Goal: Task Accomplishment & Management: Use online tool/utility

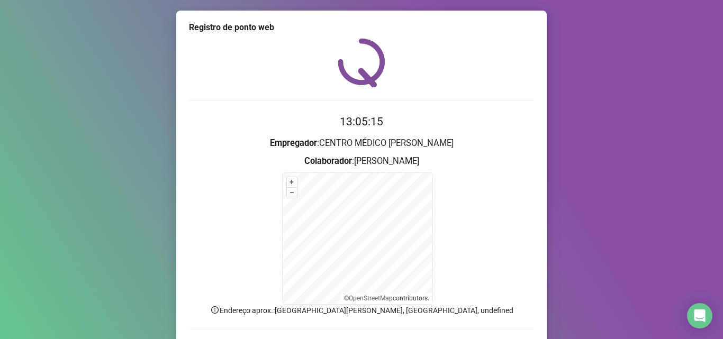
scroll to position [71, 0]
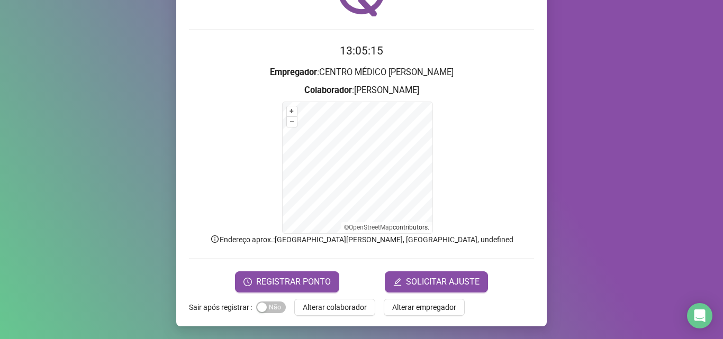
click at [345, 301] on button "Alterar colaborador" at bounding box center [334, 307] width 81 height 17
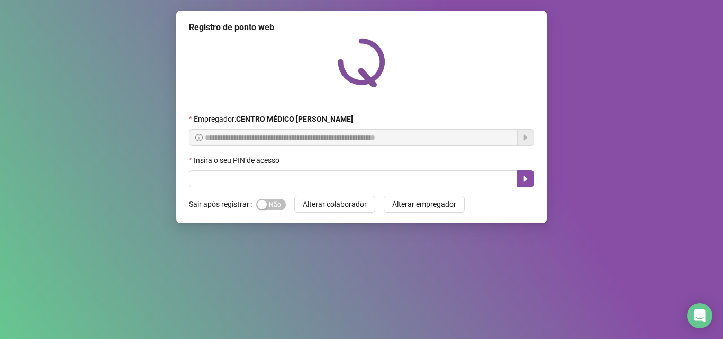
scroll to position [0, 0]
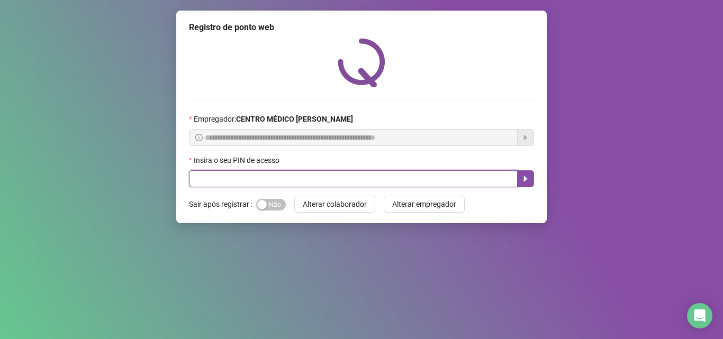
click at [338, 182] on input "text" at bounding box center [353, 179] width 329 height 17
type input "*****"
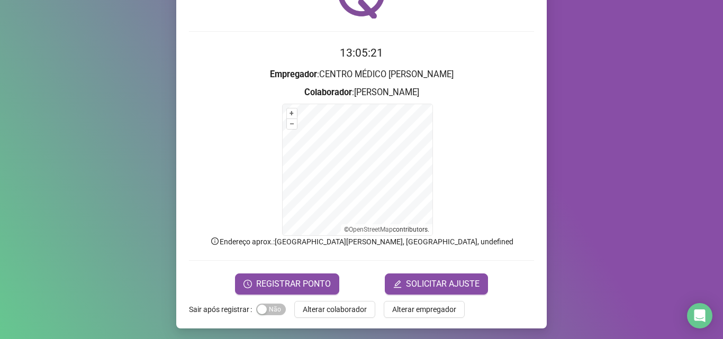
scroll to position [71, 0]
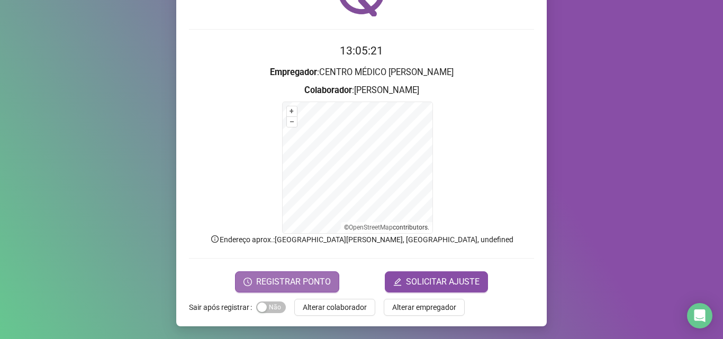
click at [291, 282] on span "REGISTRAR PONTO" at bounding box center [293, 282] width 75 height 13
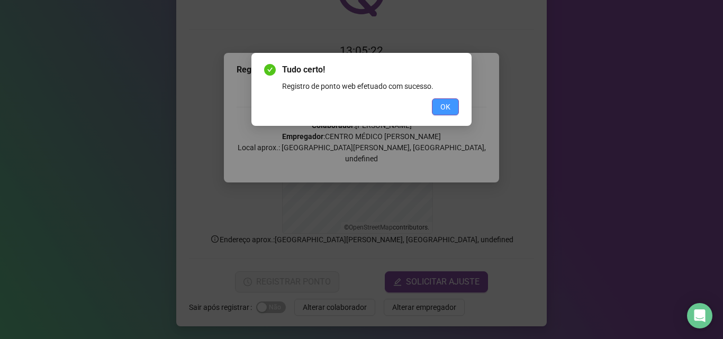
click at [452, 104] on button "OK" at bounding box center [445, 107] width 27 height 17
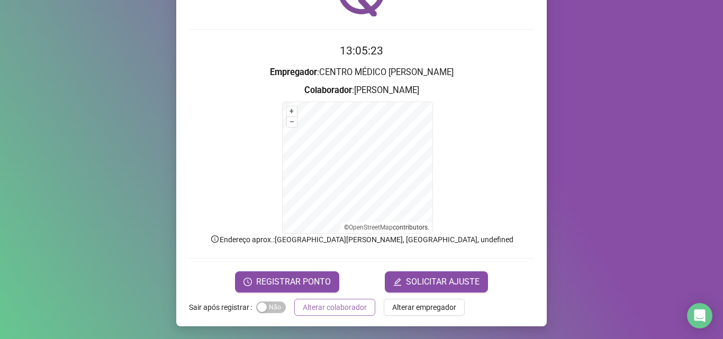
click at [327, 312] on span "Alterar colaborador" at bounding box center [335, 308] width 64 height 12
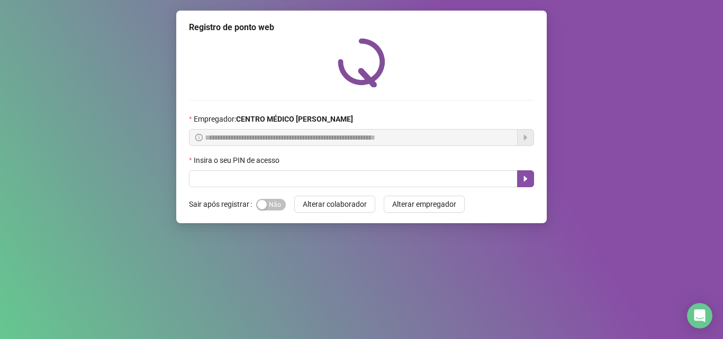
scroll to position [0, 0]
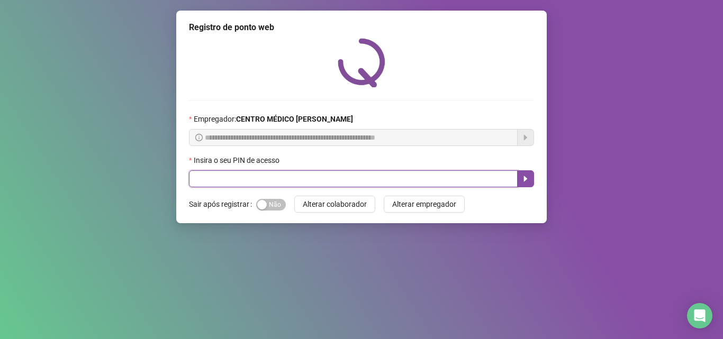
click at [224, 174] on input "text" at bounding box center [353, 179] width 329 height 17
type input "*****"
click at [530, 182] on button "button" at bounding box center [525, 179] width 17 height 17
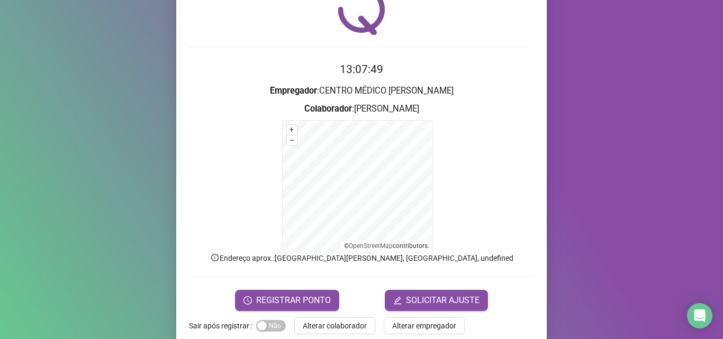
scroll to position [53, 0]
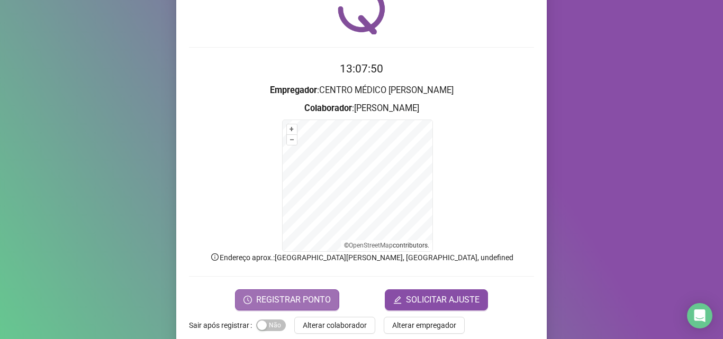
click at [294, 299] on span "REGISTRAR PONTO" at bounding box center [293, 300] width 75 height 13
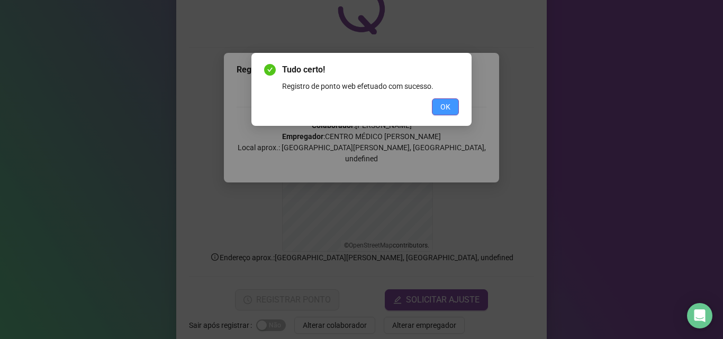
click at [452, 112] on button "OK" at bounding box center [445, 107] width 27 height 17
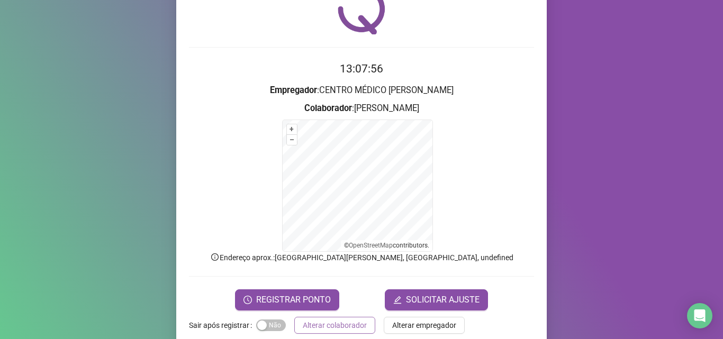
click at [309, 326] on span "Alterar colaborador" at bounding box center [335, 326] width 64 height 12
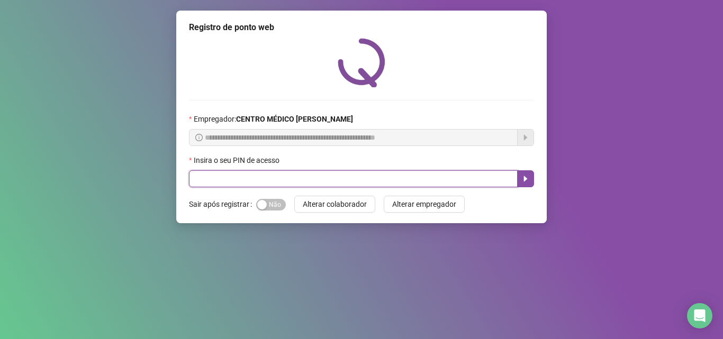
click at [328, 178] on input "text" at bounding box center [353, 179] width 329 height 17
type input "*****"
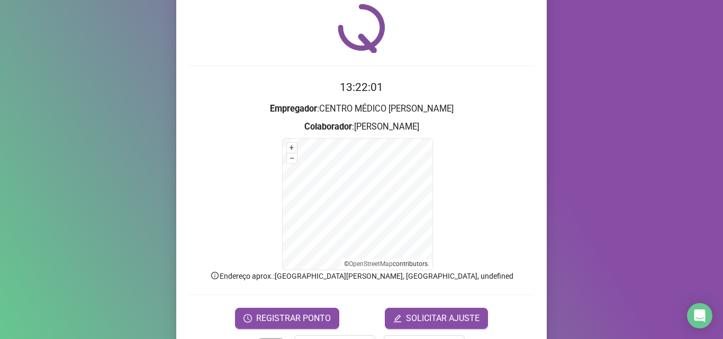
scroll to position [53, 0]
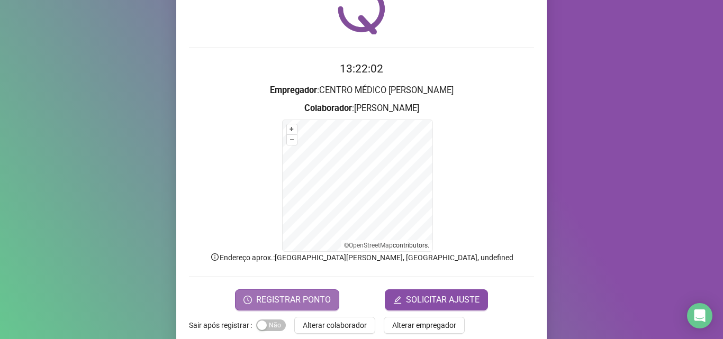
click at [321, 302] on span "REGISTRAR PONTO" at bounding box center [293, 300] width 75 height 13
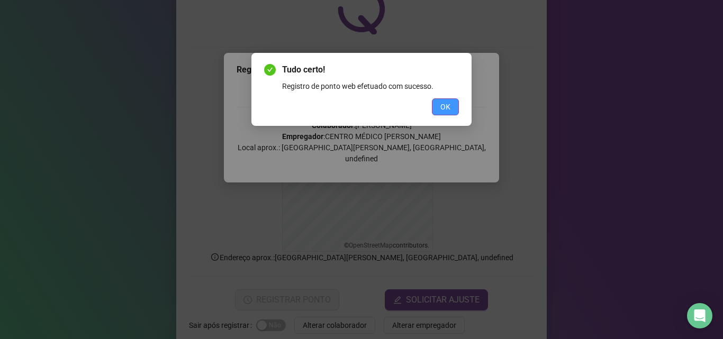
click at [454, 107] on button "OK" at bounding box center [445, 107] width 27 height 17
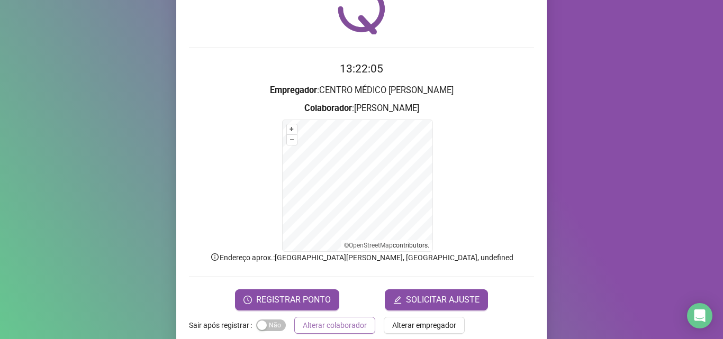
click at [326, 320] on span "Alterar colaborador" at bounding box center [335, 326] width 64 height 12
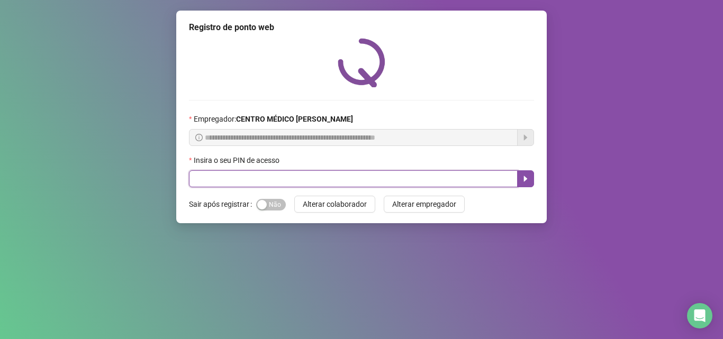
click at [445, 177] on input "text" at bounding box center [353, 179] width 329 height 17
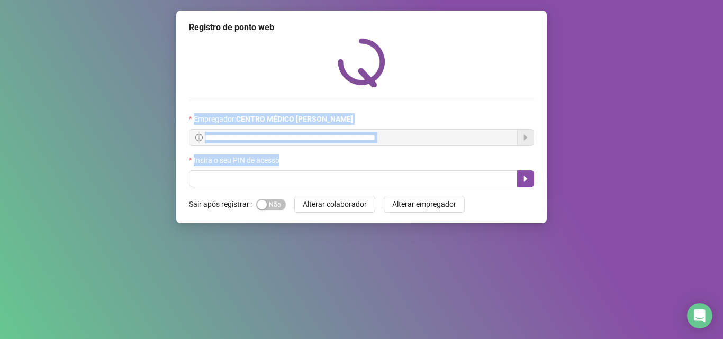
drag, startPoint x: 625, startPoint y: 163, endPoint x: 625, endPoint y: 173, distance: 9.5
click at [625, 173] on div "**********" at bounding box center [361, 169] width 723 height 339
